Goal: Information Seeking & Learning: Understand process/instructions

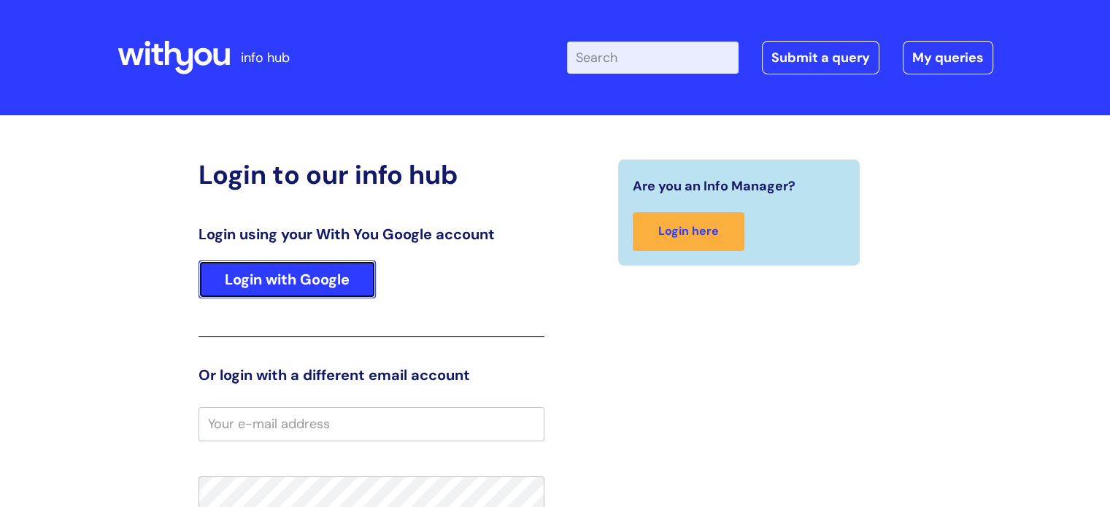
click at [348, 266] on link "Login with Google" at bounding box center [287, 280] width 177 height 38
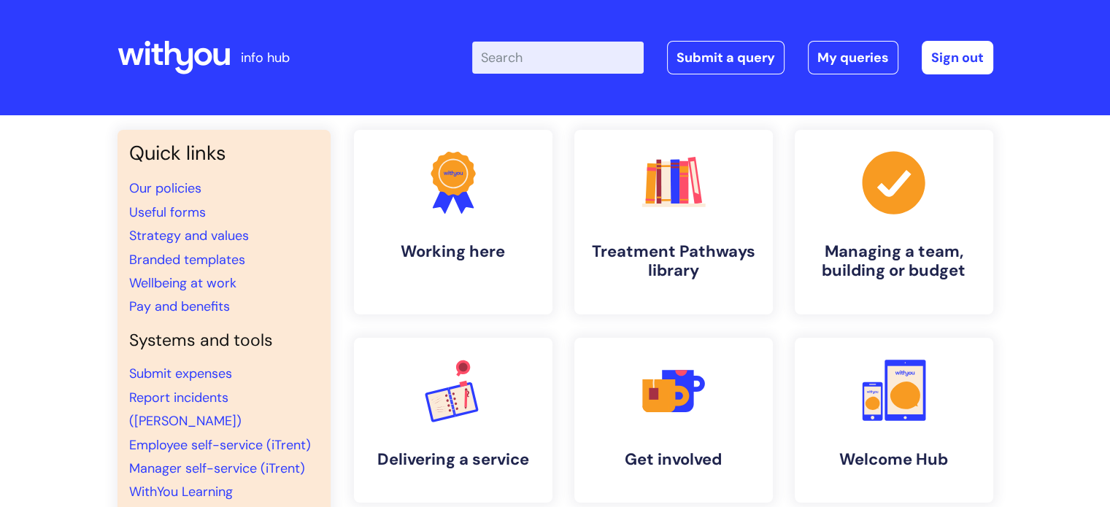
click at [534, 73] on input "Enter your search term here..." at bounding box center [558, 58] width 172 height 32
click at [543, 62] on input "Enter your search term here..." at bounding box center [558, 58] width 172 height 32
type input "usef"
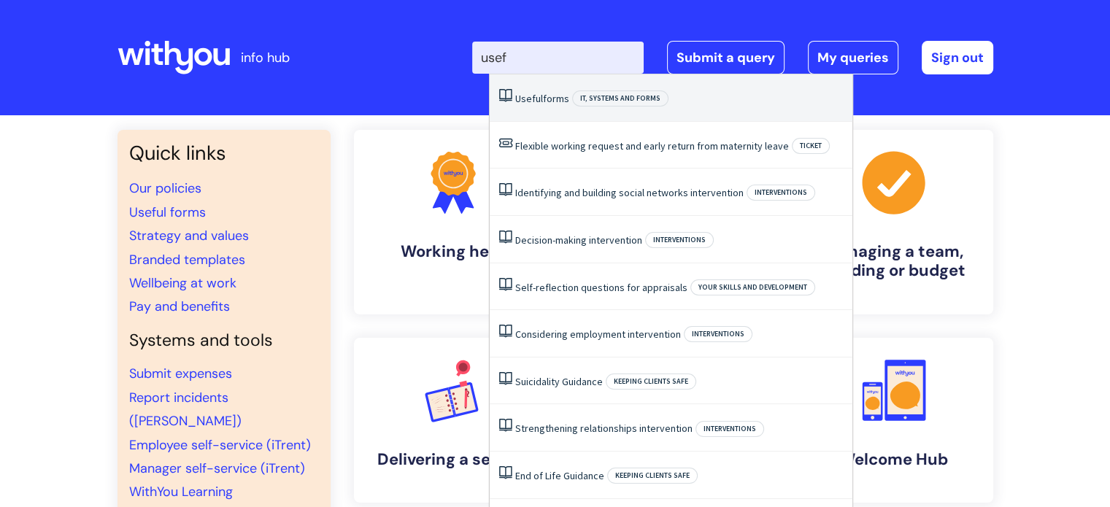
click at [651, 88] on li "Useful forms IT, systems and forms" at bounding box center [671, 97] width 363 height 47
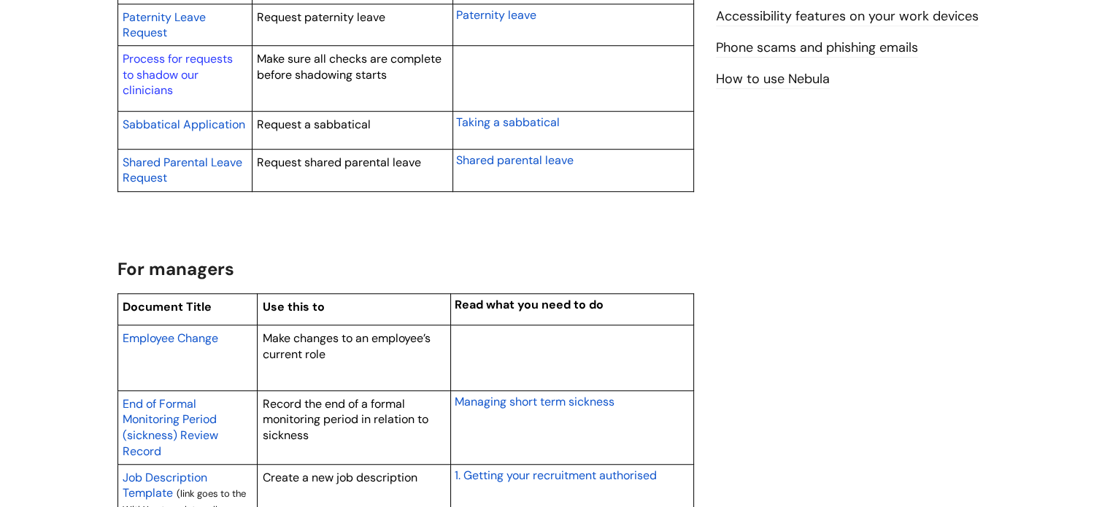
scroll to position [1022, 0]
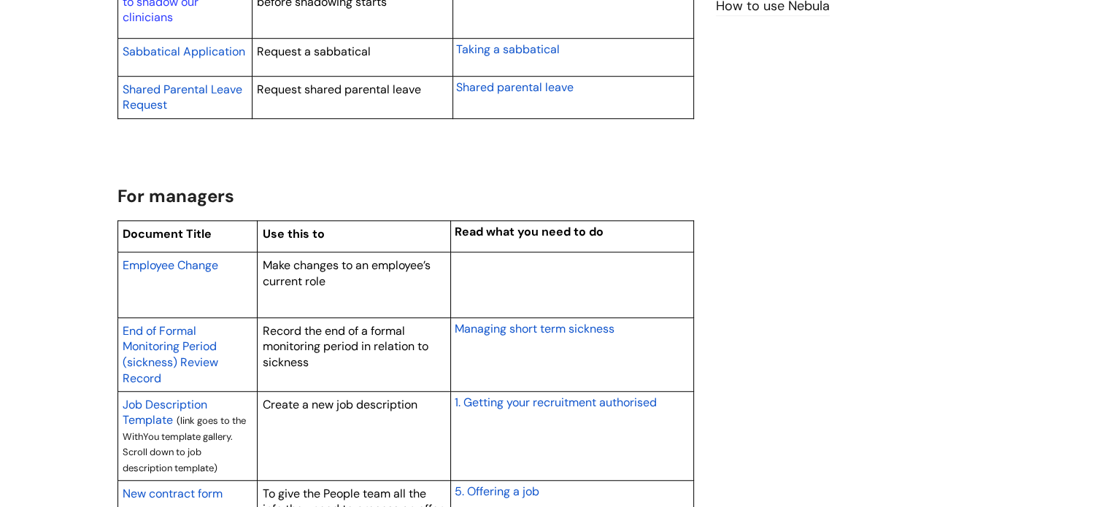
click at [155, 266] on span "Employee Change" at bounding box center [171, 265] width 96 height 15
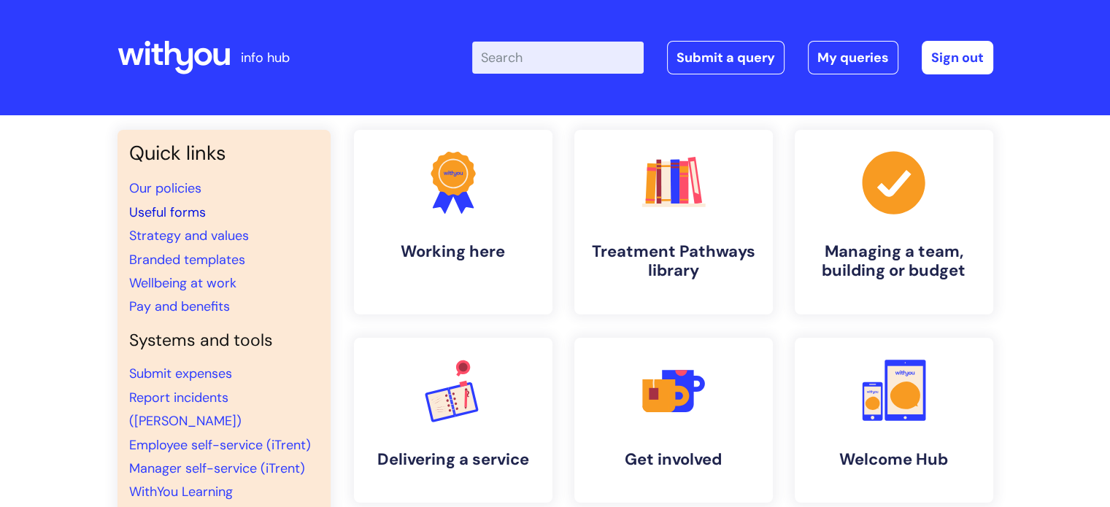
click at [187, 204] on link "Useful forms" at bounding box center [167, 213] width 77 height 18
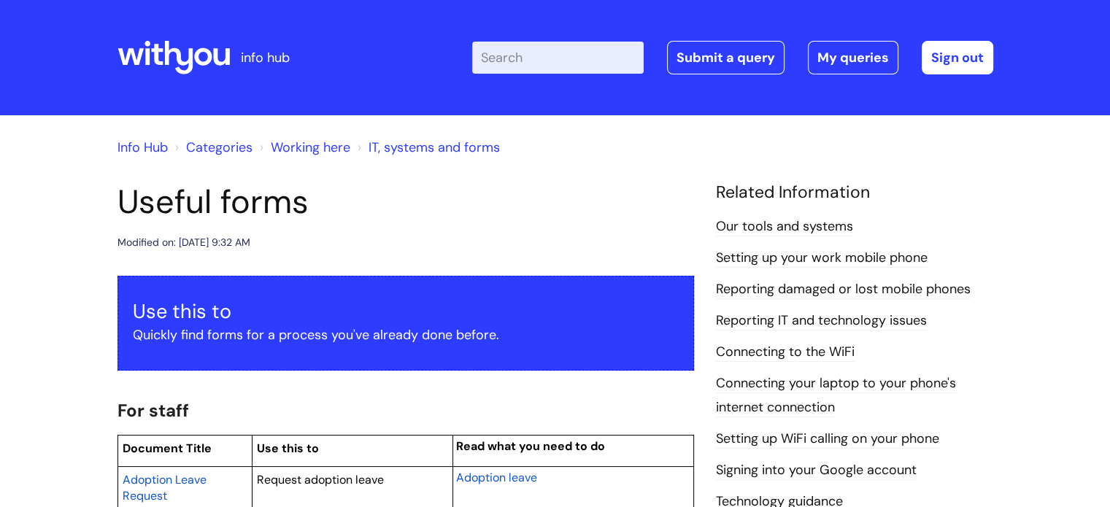
click at [543, 63] on input "Enter your search term here..." at bounding box center [558, 58] width 172 height 32
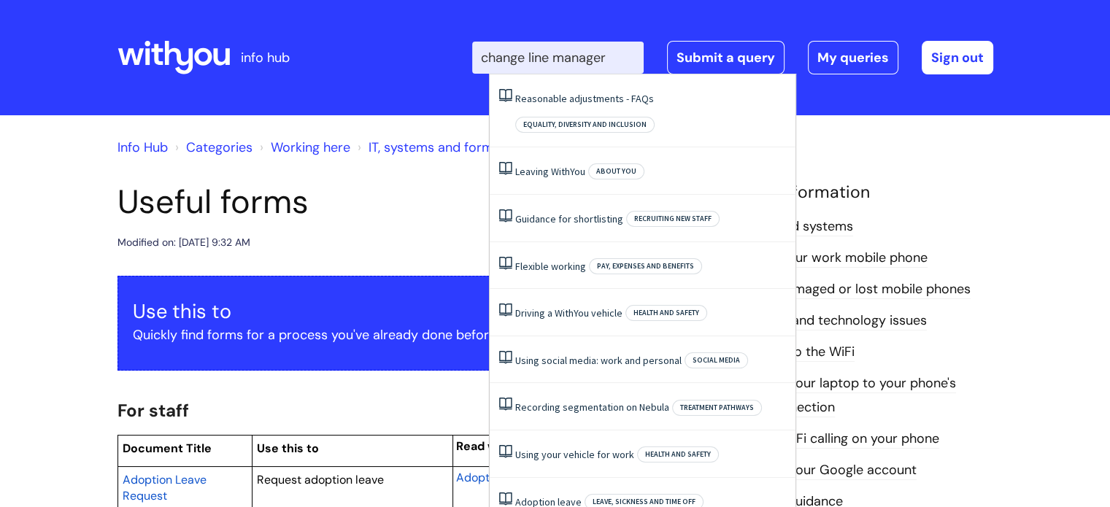
click at [631, 56] on input "change line manager" at bounding box center [558, 58] width 172 height 32
type input "change of line manager"
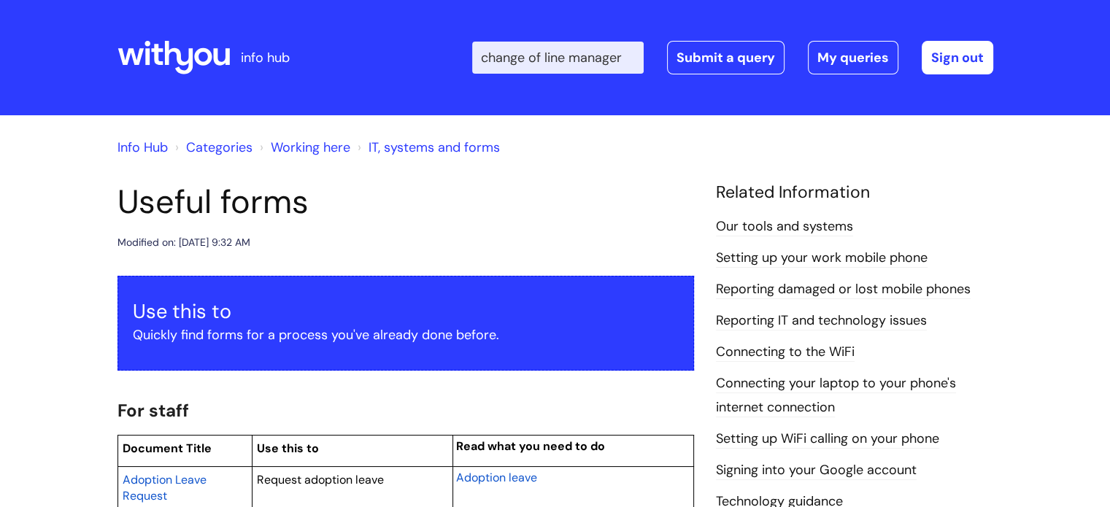
click at [892, 104] on header "info hub Enter your search term here... change of line manager Search Submit a …" at bounding box center [555, 57] width 1110 height 115
click at [202, 145] on link "Categories" at bounding box center [219, 148] width 66 height 18
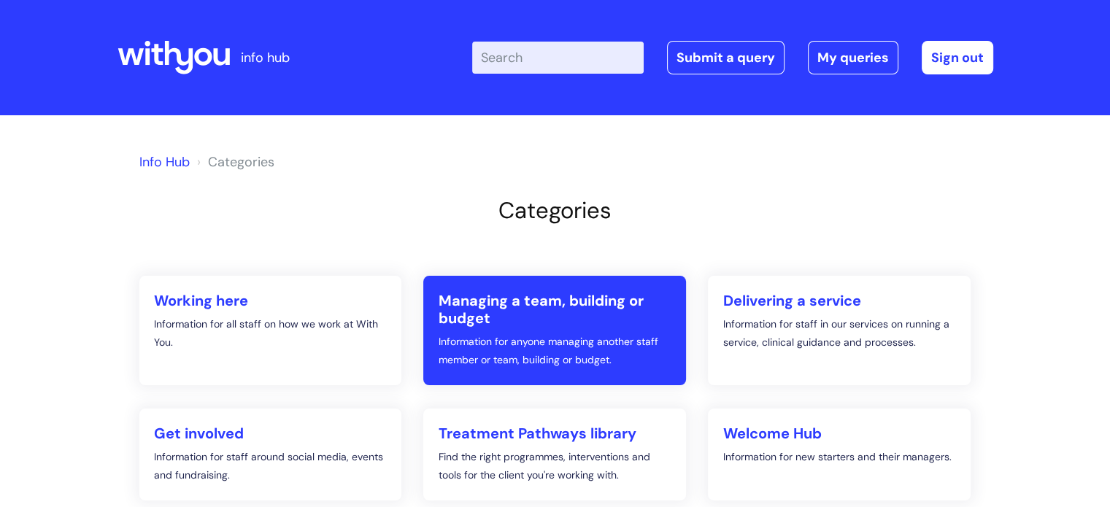
click at [539, 315] on h2 "Managing a team, building or budget" at bounding box center [555, 309] width 234 height 35
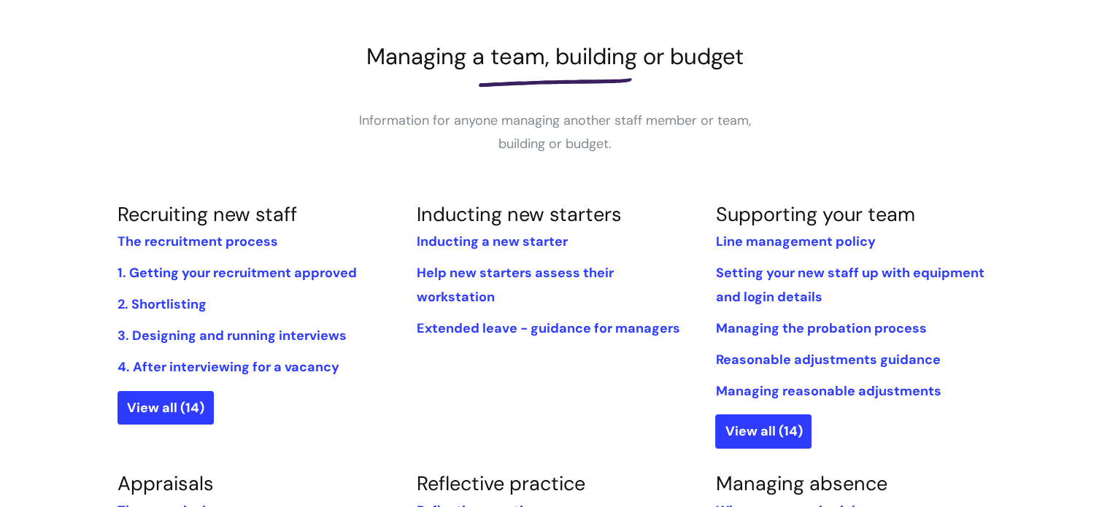
scroll to position [219, 0]
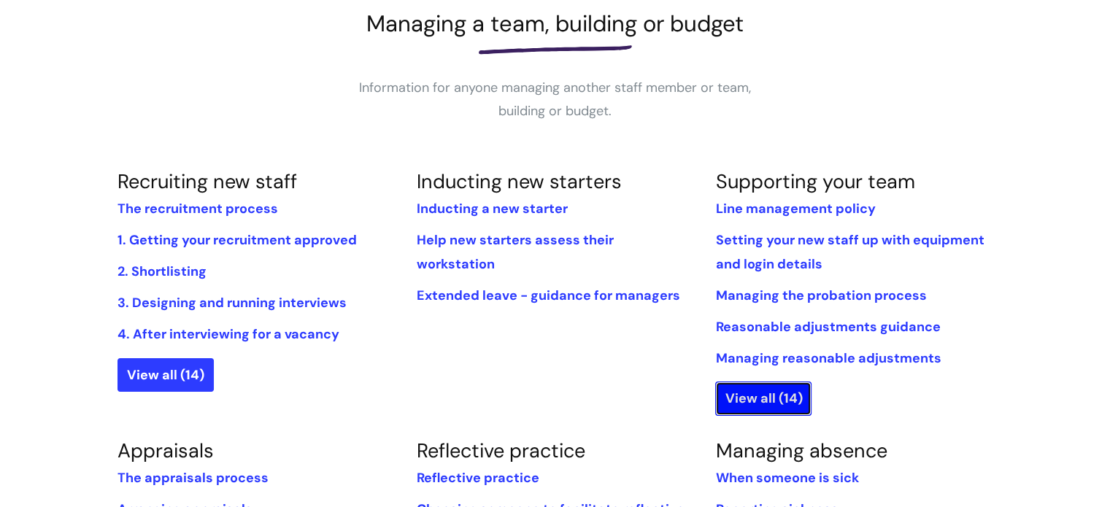
click at [747, 399] on link "View all (14)" at bounding box center [763, 399] width 96 height 34
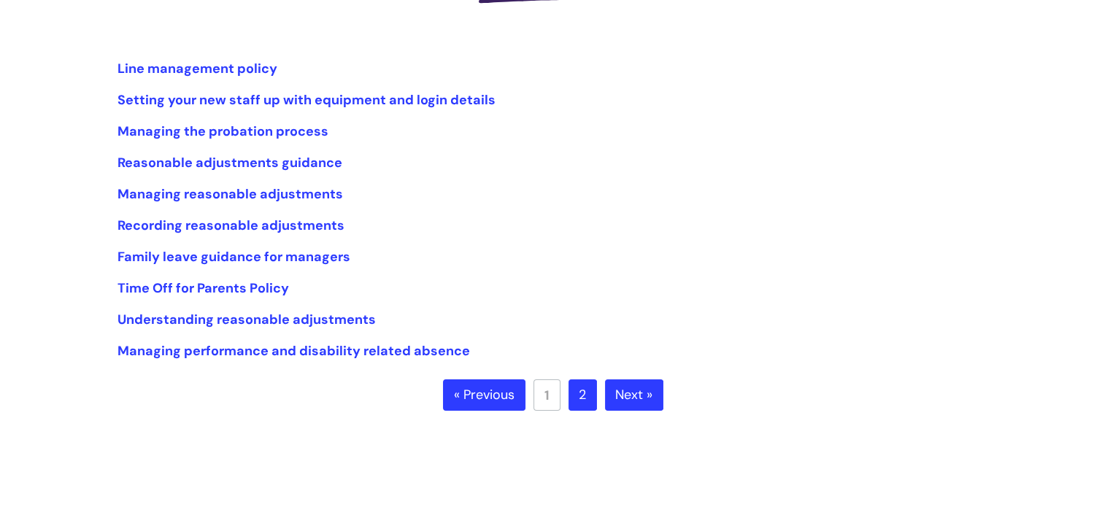
scroll to position [292, 0]
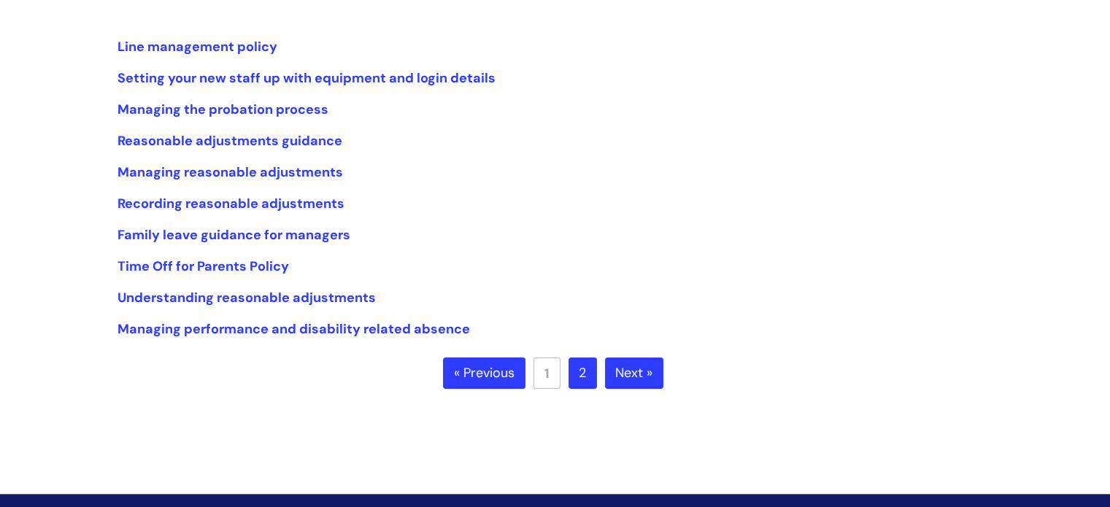
click at [577, 378] on link "2" at bounding box center [583, 374] width 28 height 32
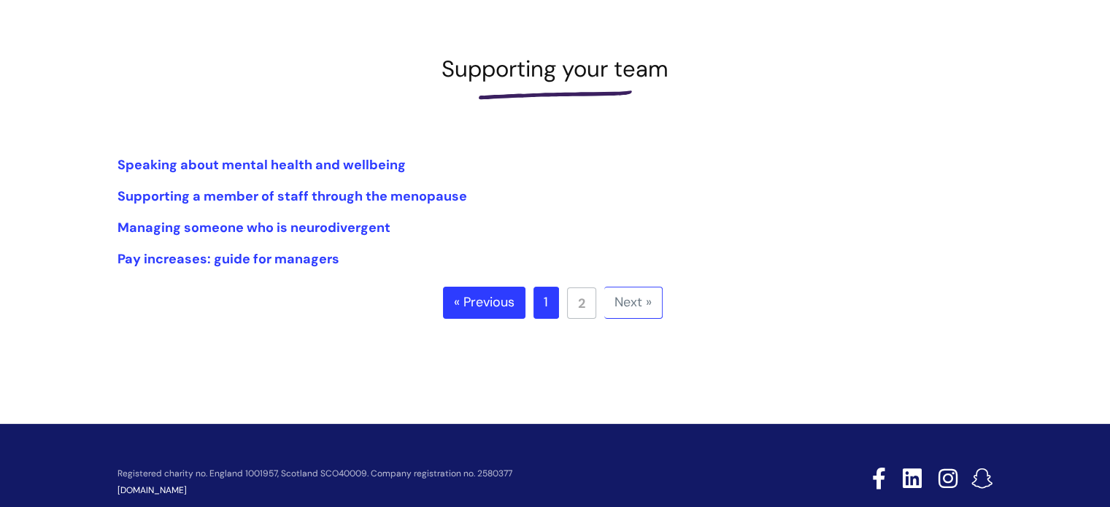
scroll to position [219, 0]
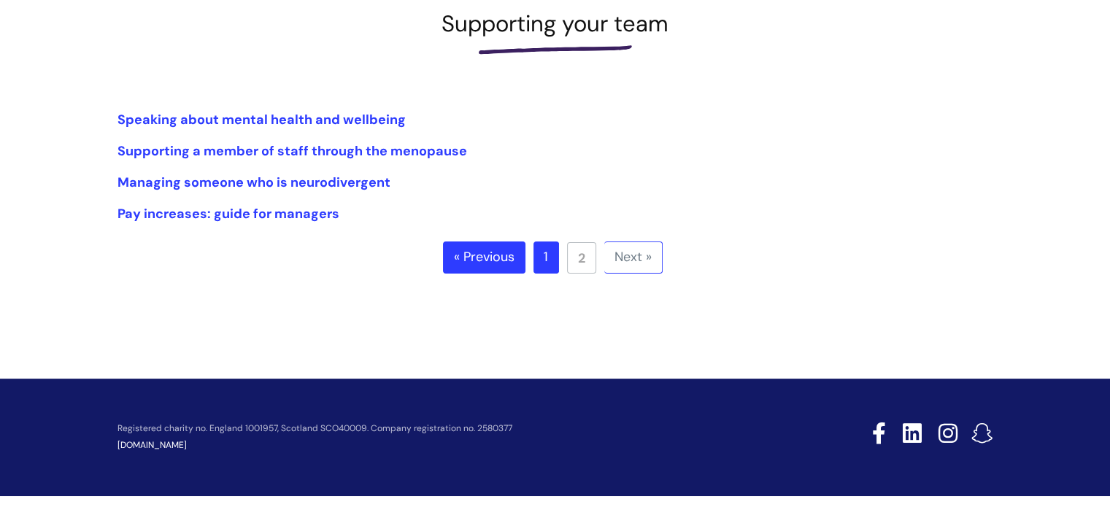
click at [479, 266] on link "« Previous" at bounding box center [484, 258] width 82 height 32
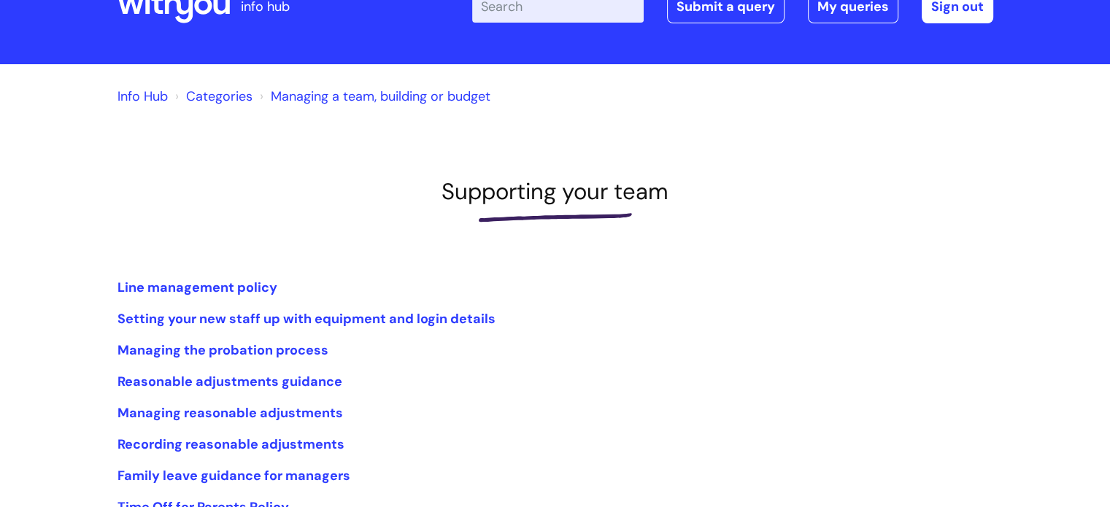
scroll to position [73, 0]
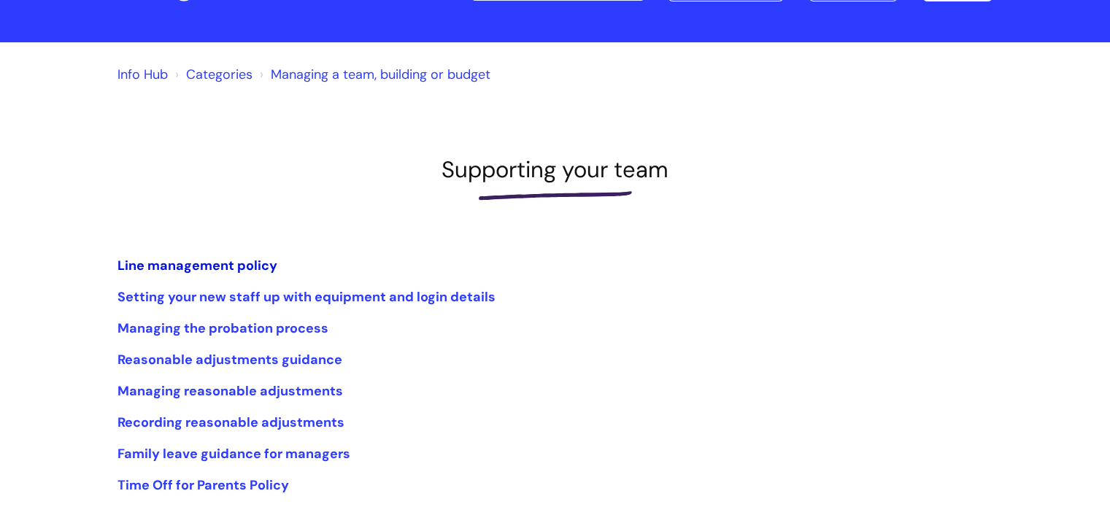
click at [206, 265] on link "Line management policy" at bounding box center [198, 266] width 160 height 18
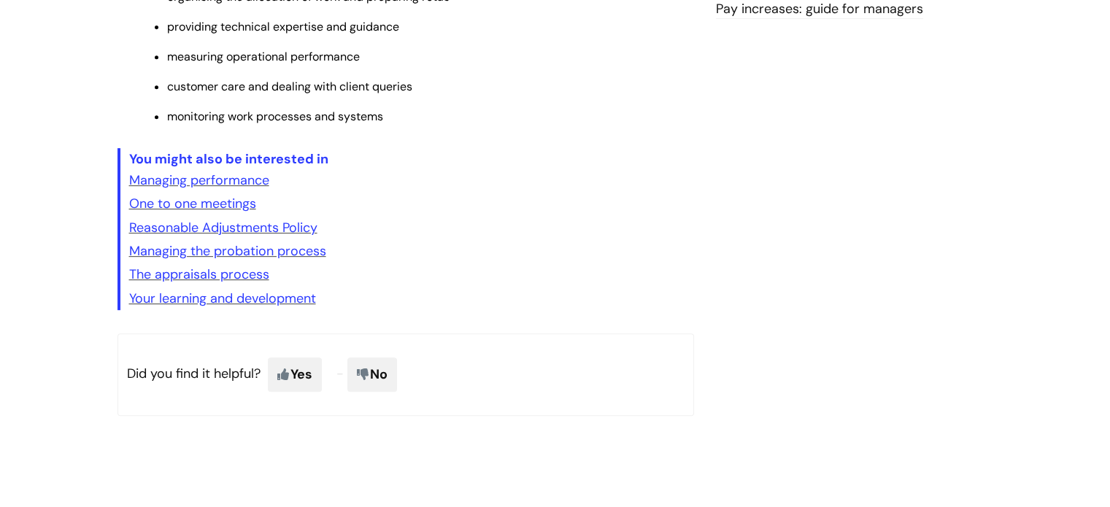
scroll to position [604, 0]
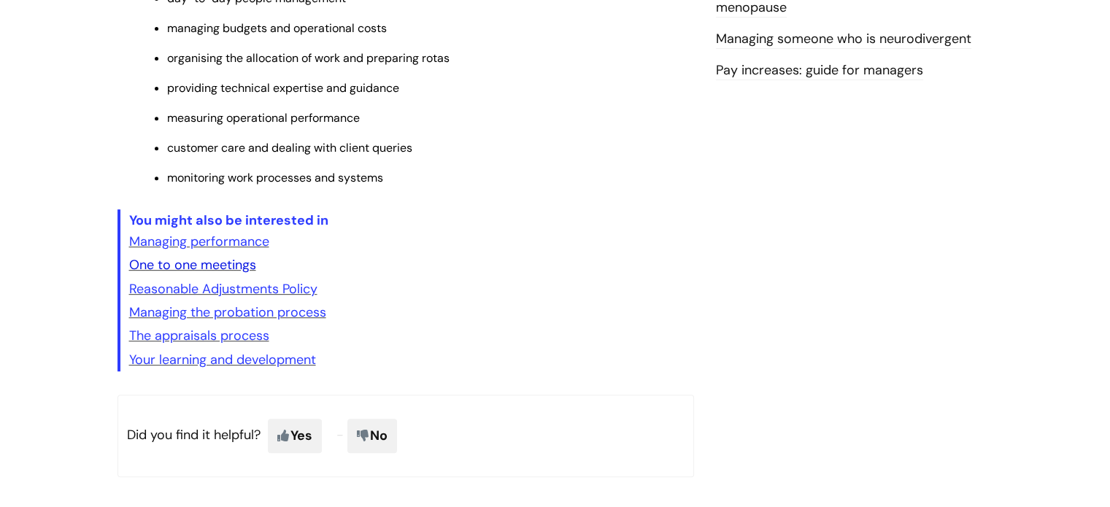
click at [210, 269] on link "One to one meetings" at bounding box center [192, 265] width 127 height 18
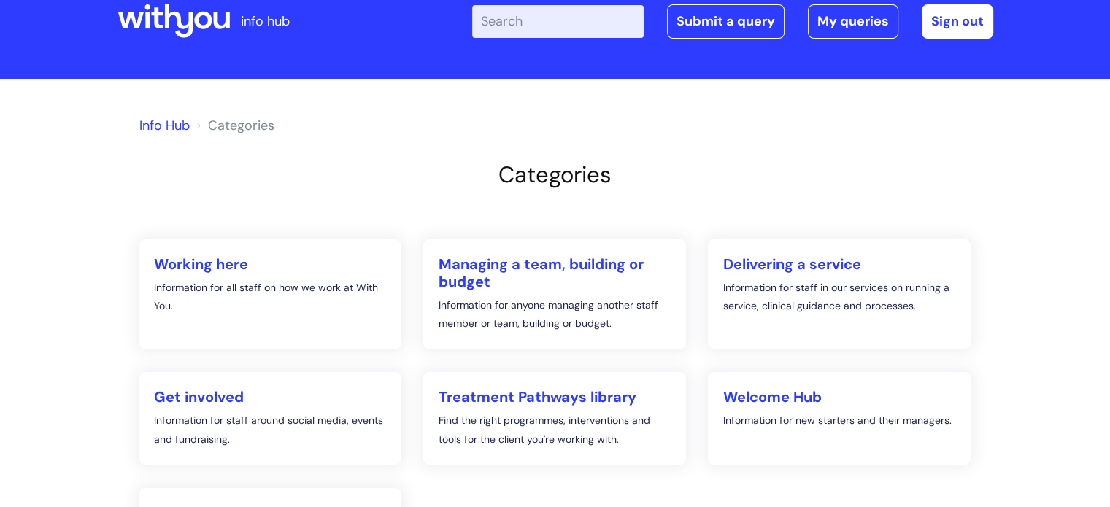
scroll to position [146, 0]
